Goal: Task Accomplishment & Management: Manage account settings

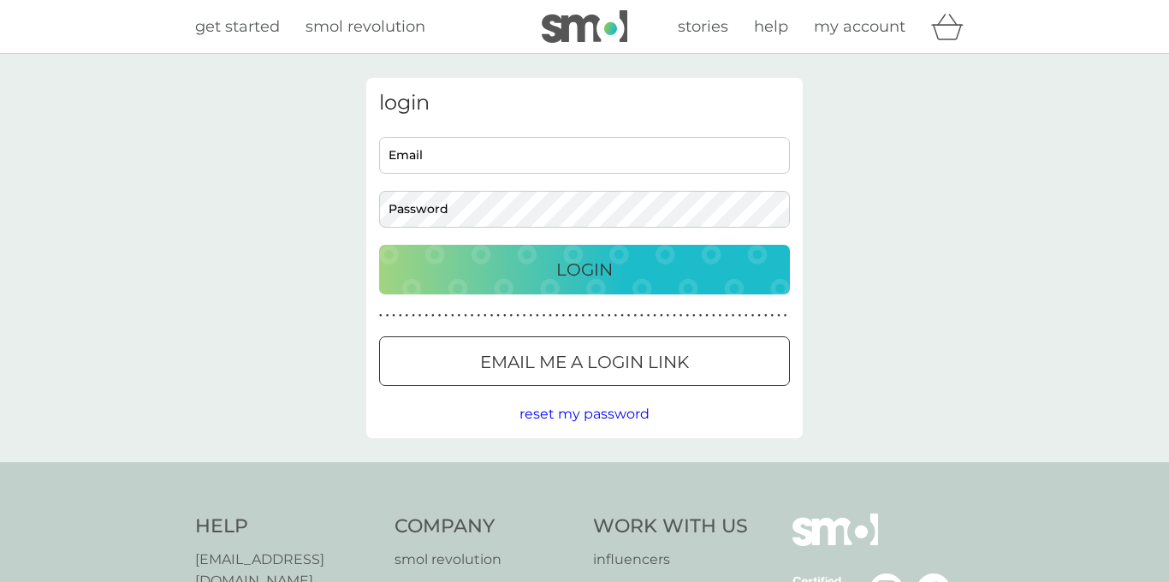
click at [626, 160] on input "Email" at bounding box center [584, 155] width 411 height 37
type input "[EMAIL_ADDRESS][PERSON_NAME][DOMAIN_NAME]"
click at [536, 155] on input "[EMAIL_ADDRESS][PERSON_NAME][DOMAIN_NAME]" at bounding box center [584, 155] width 411 height 37
click at [541, 287] on button "Login" at bounding box center [584, 270] width 411 height 50
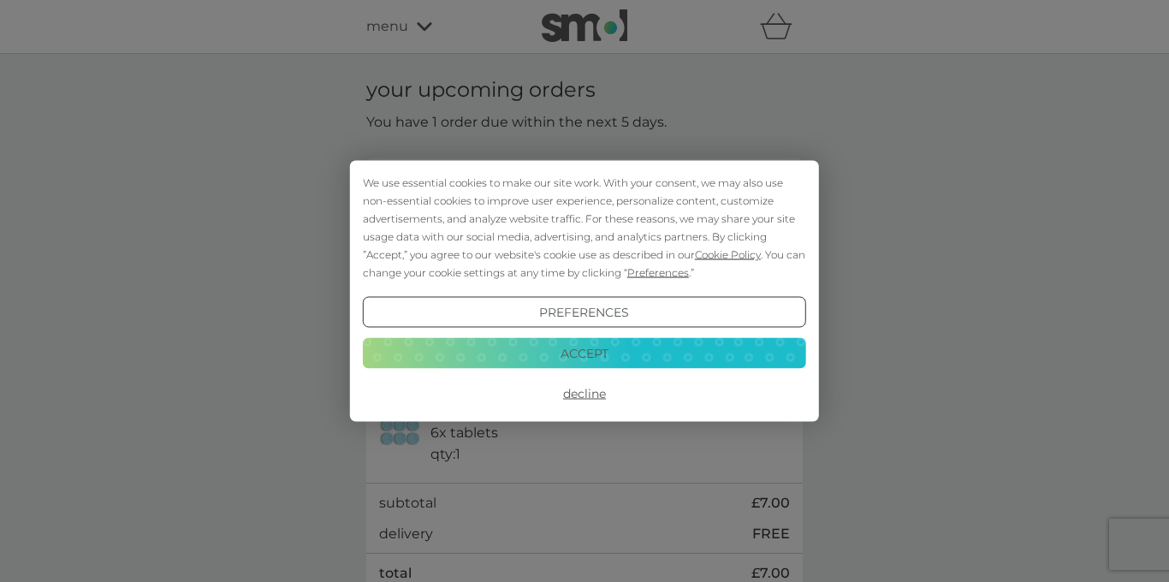
click at [580, 363] on button "Accept" at bounding box center [584, 352] width 443 height 31
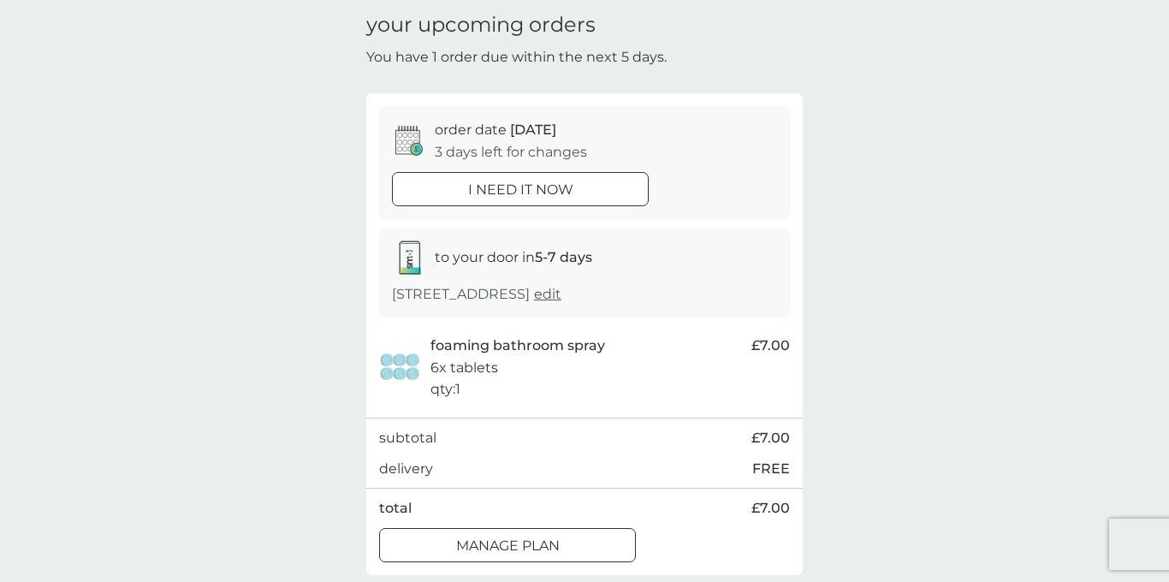
scroll to position [68, 0]
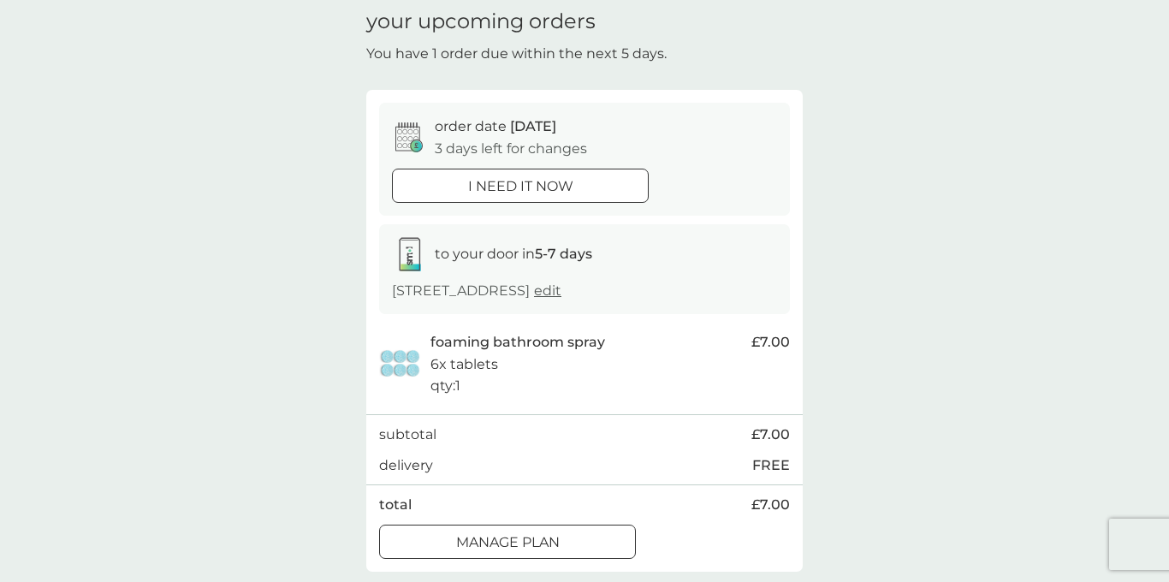
click at [543, 535] on p "Manage plan" at bounding box center [508, 543] width 104 height 22
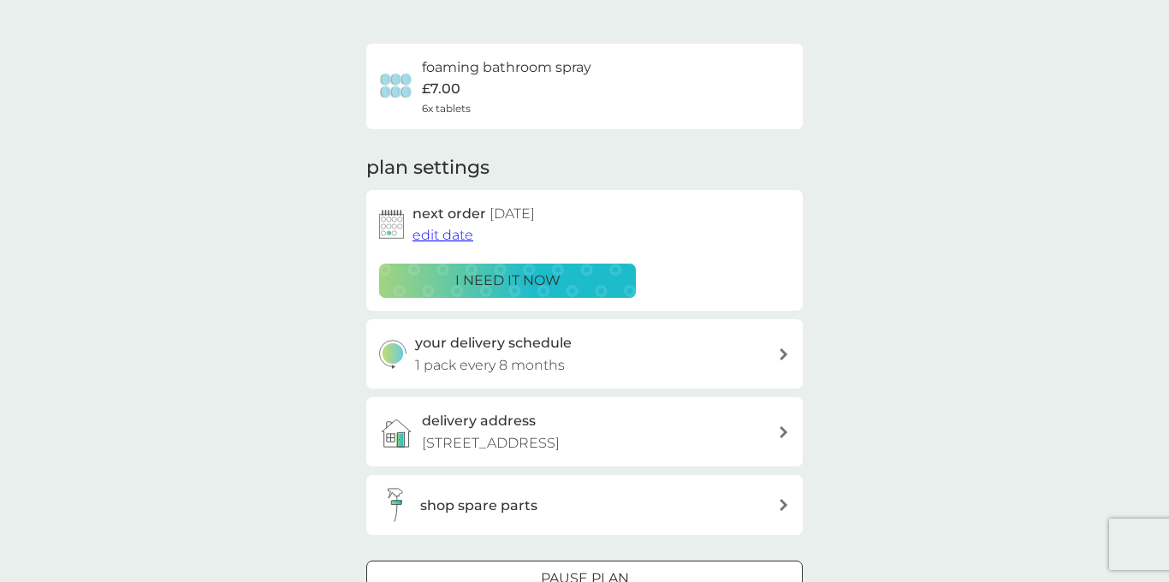
scroll to position [103, 0]
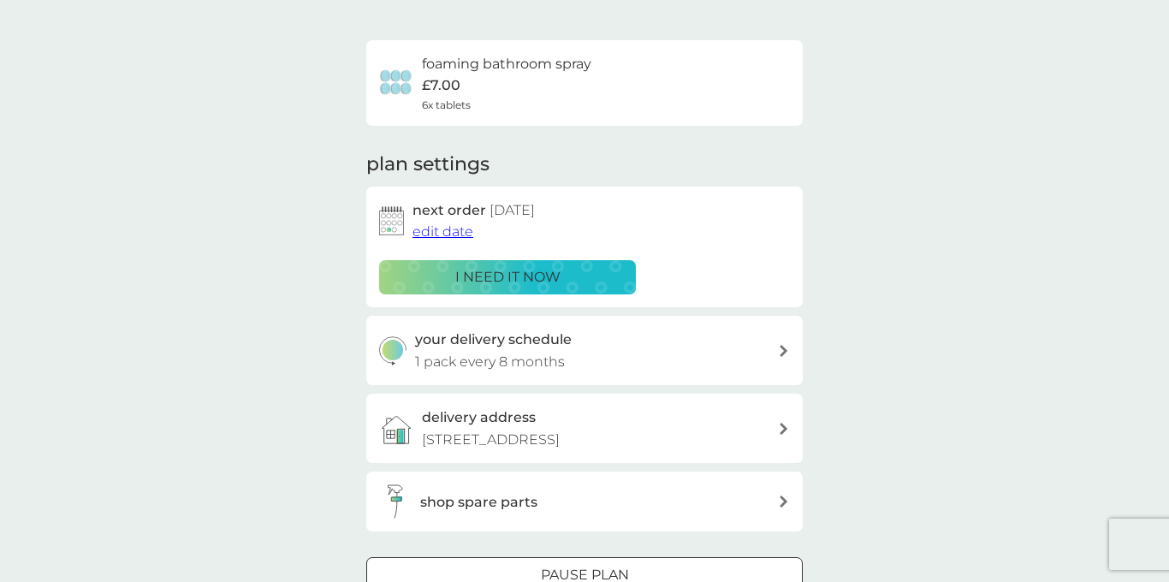
click at [457, 228] on span "edit date" at bounding box center [443, 231] width 61 height 16
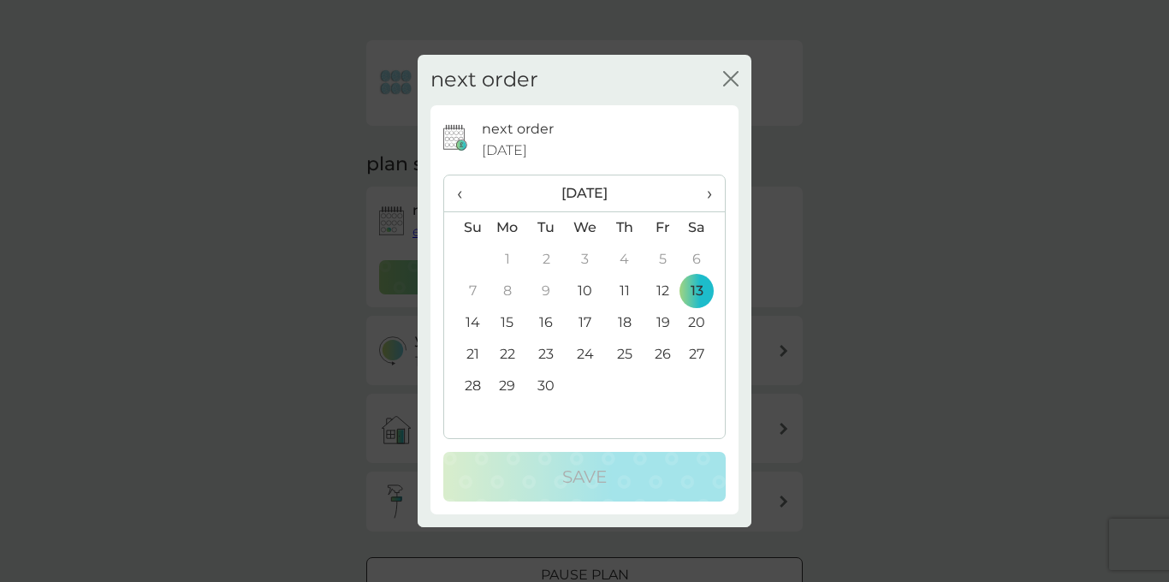
click at [708, 184] on span "›" at bounding box center [703, 193] width 17 height 36
click at [662, 321] on td "17" at bounding box center [663, 323] width 39 height 32
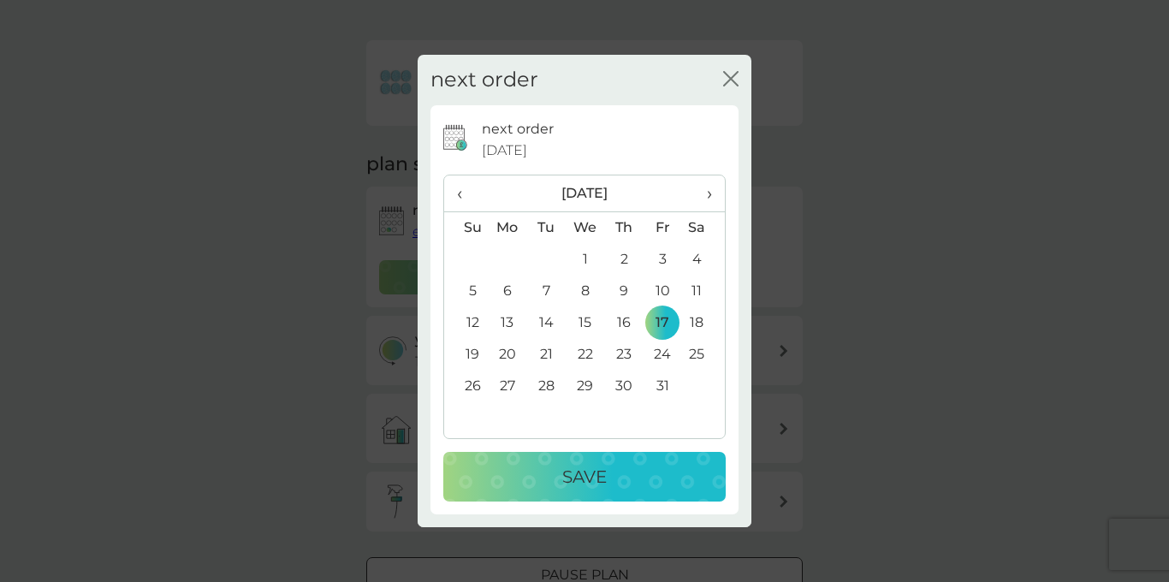
click at [631, 469] on div "Save" at bounding box center [585, 476] width 248 height 27
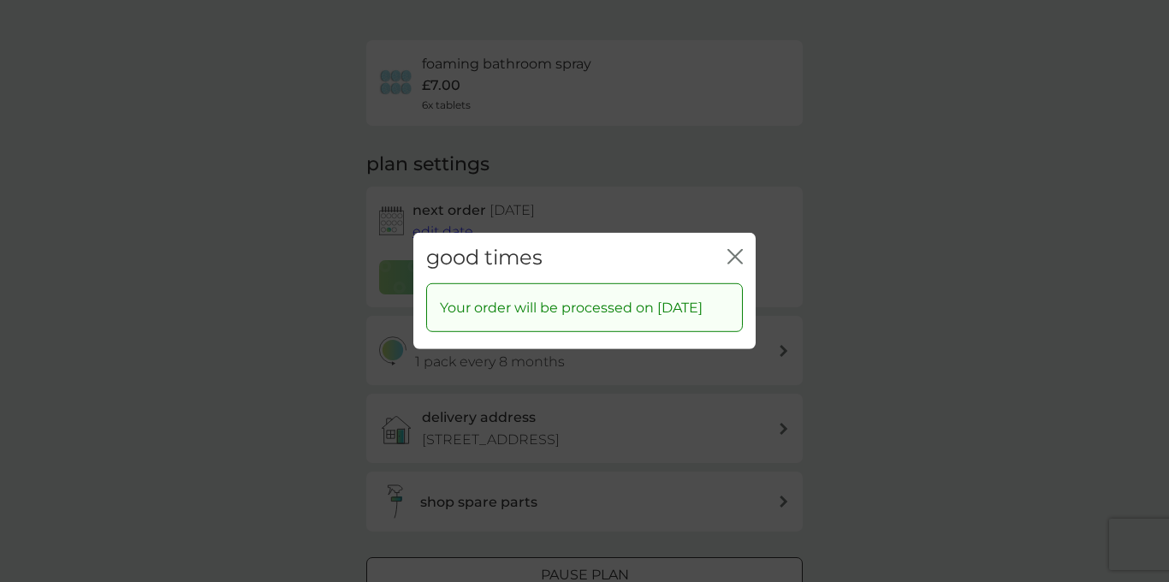
click at [736, 253] on button "close" at bounding box center [735, 258] width 15 height 18
